Goal: Information Seeking & Learning: Learn about a topic

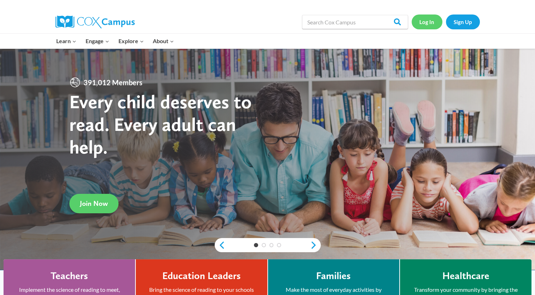
click at [429, 22] on link "Log In" at bounding box center [426, 21] width 31 height 14
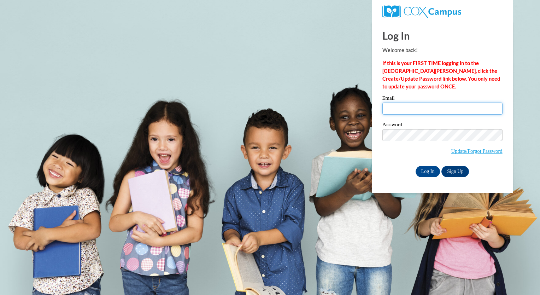
click at [417, 111] on input "Email" at bounding box center [442, 108] width 120 height 12
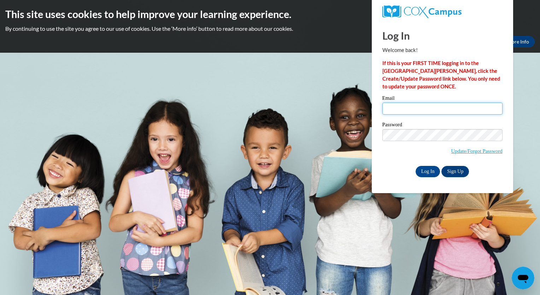
type input "brittney.bell@capna.org"
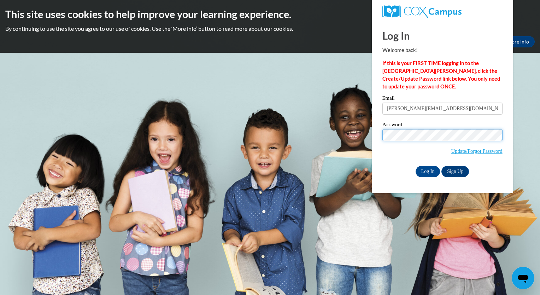
click at [416, 166] on input "Log In" at bounding box center [428, 171] width 25 height 11
click at [431, 172] on input "Log In" at bounding box center [428, 171] width 25 height 11
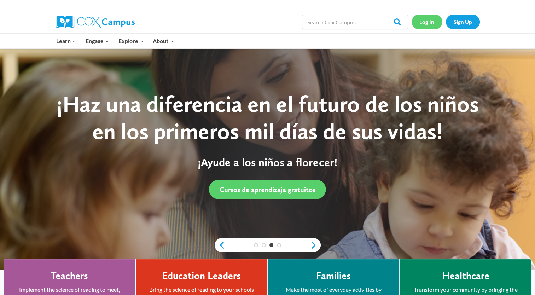
click at [422, 20] on link "Log In" at bounding box center [426, 21] width 31 height 14
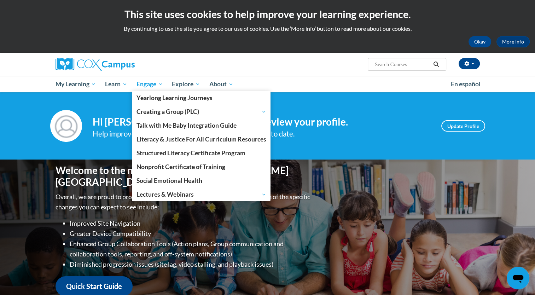
click at [160, 83] on span "Engage" at bounding box center [149, 84] width 27 height 8
click at [161, 85] on span "Engage" at bounding box center [149, 84] width 27 height 8
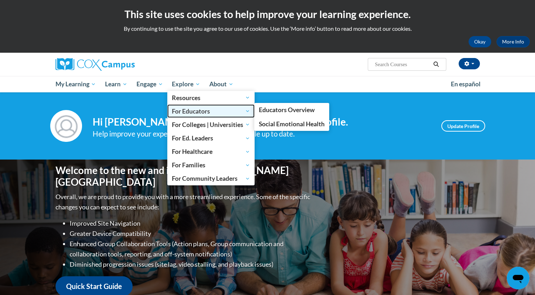
click at [190, 111] on span "For Educators" at bounding box center [211, 111] width 78 height 8
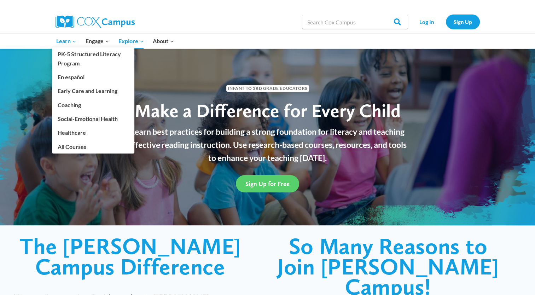
click at [63, 43] on span "Learn Expand" at bounding box center [66, 40] width 20 height 9
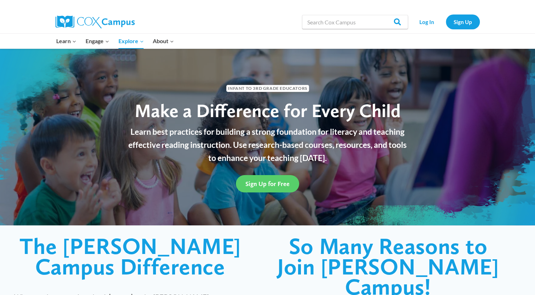
click at [43, 135] on div "Infant to 3rd Grade Educators Make a Difference for Every Child Learn best prac…" at bounding box center [267, 136] width 535 height 177
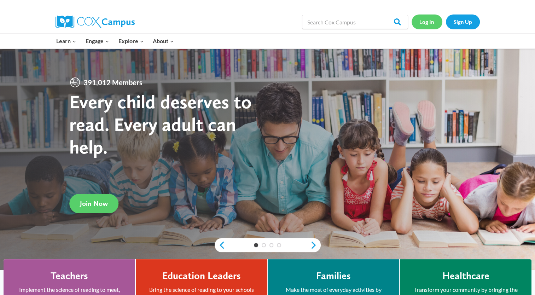
click at [432, 21] on link "Log In" at bounding box center [426, 21] width 31 height 14
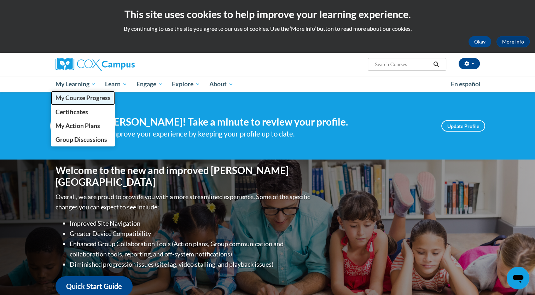
click at [84, 101] on link "My Course Progress" at bounding box center [83, 98] width 64 height 14
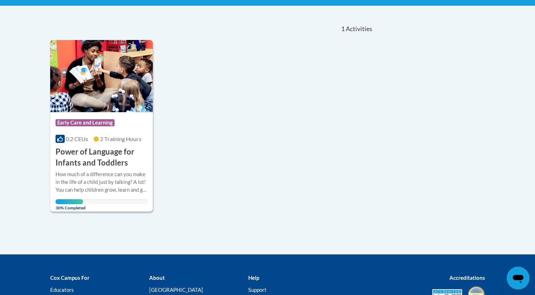
scroll to position [143, 0]
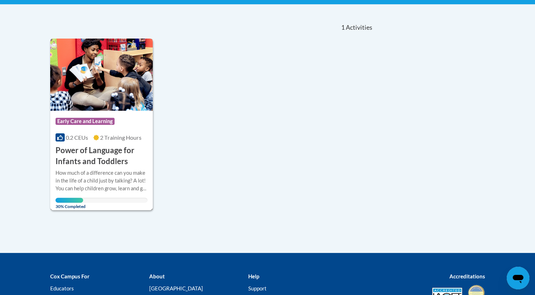
click at [91, 148] on h3 "Power of Language for Infants and Toddlers" at bounding box center [101, 156] width 92 height 22
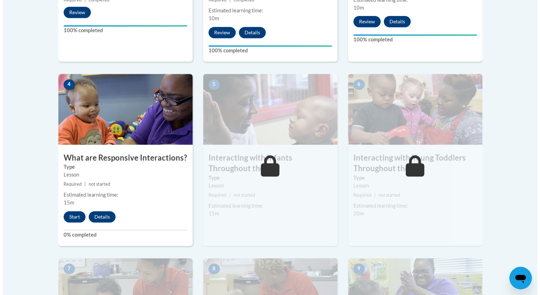
scroll to position [375, 0]
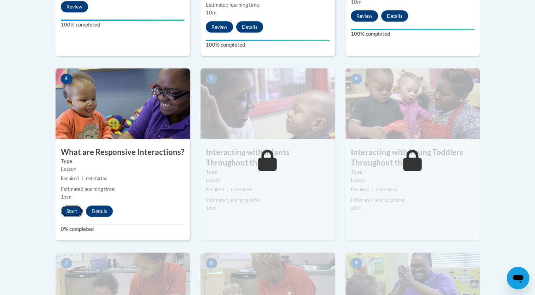
click at [72, 205] on button "Start" at bounding box center [72, 210] width 22 height 11
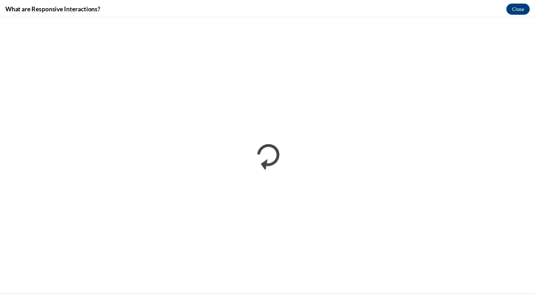
scroll to position [0, 0]
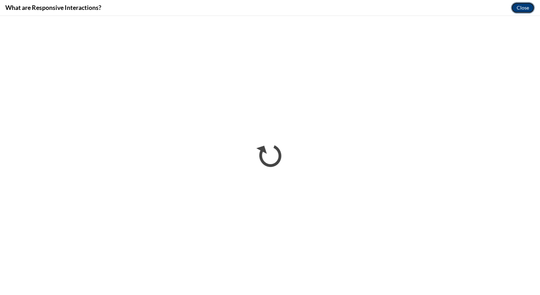
click at [520, 9] on button "Close" at bounding box center [523, 7] width 24 height 11
